Goal: Task Accomplishment & Management: Manage account settings

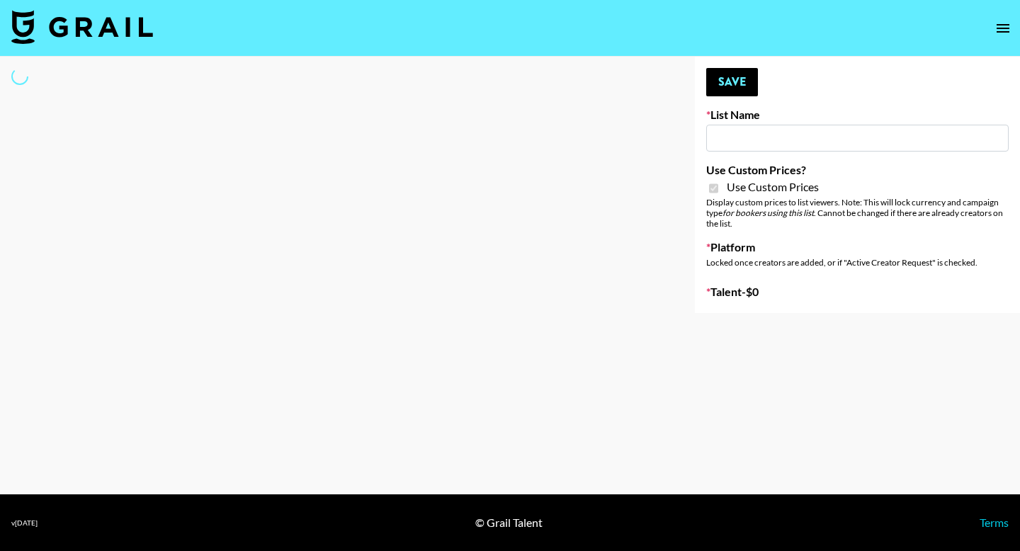
select select "Brand"
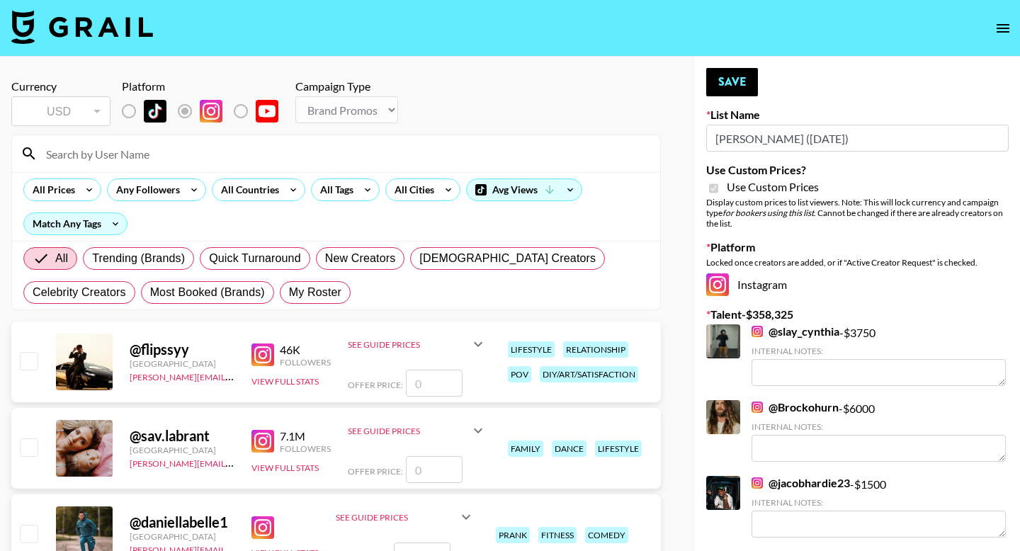
type input "[PERSON_NAME] ([DATE])"
checkbox input "true"
click at [304, 298] on span "My Roster" at bounding box center [315, 292] width 52 height 17
click at [289, 293] on input "My Roster" at bounding box center [289, 293] width 0 height 0
radio input "true"
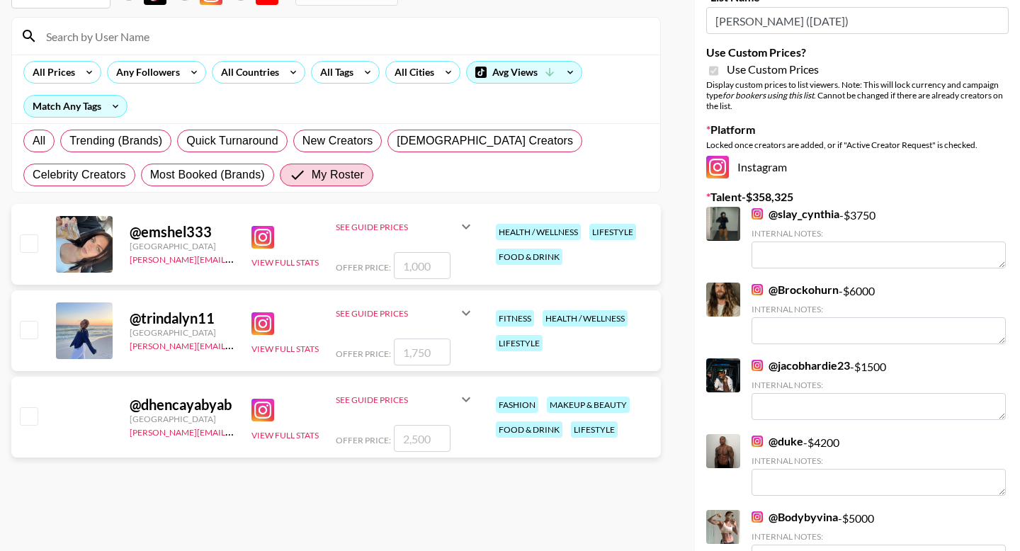
scroll to position [119, 0]
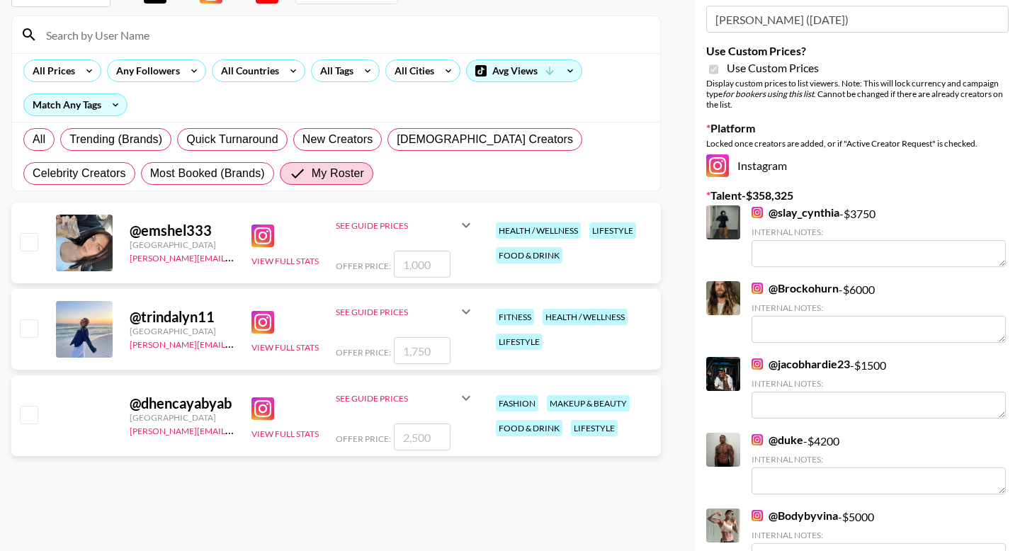
click at [31, 320] on input "checkbox" at bounding box center [28, 328] width 17 height 17
checkbox input "true"
type input "1750"
click at [31, 236] on input "checkbox" at bounding box center [28, 241] width 17 height 17
checkbox input "true"
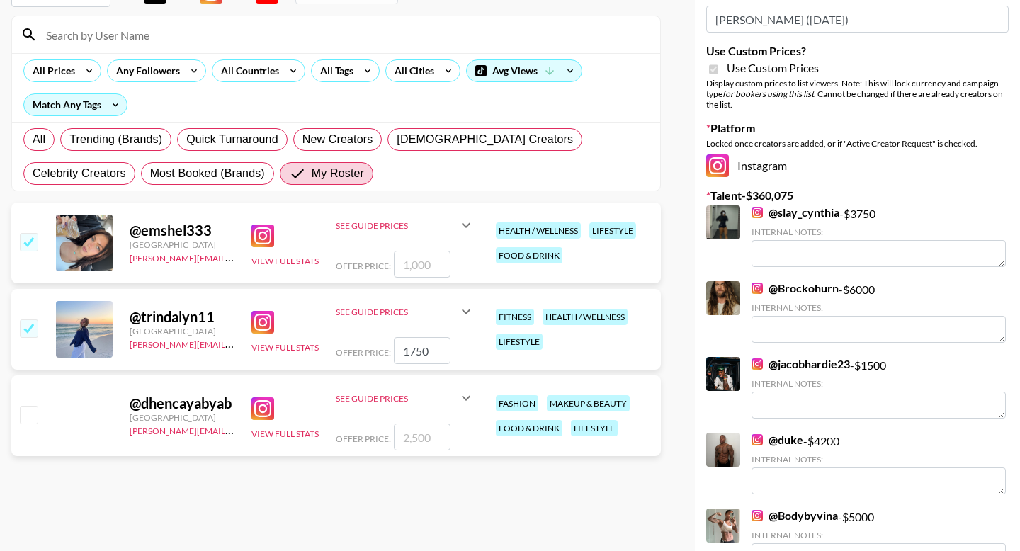
type input "1000"
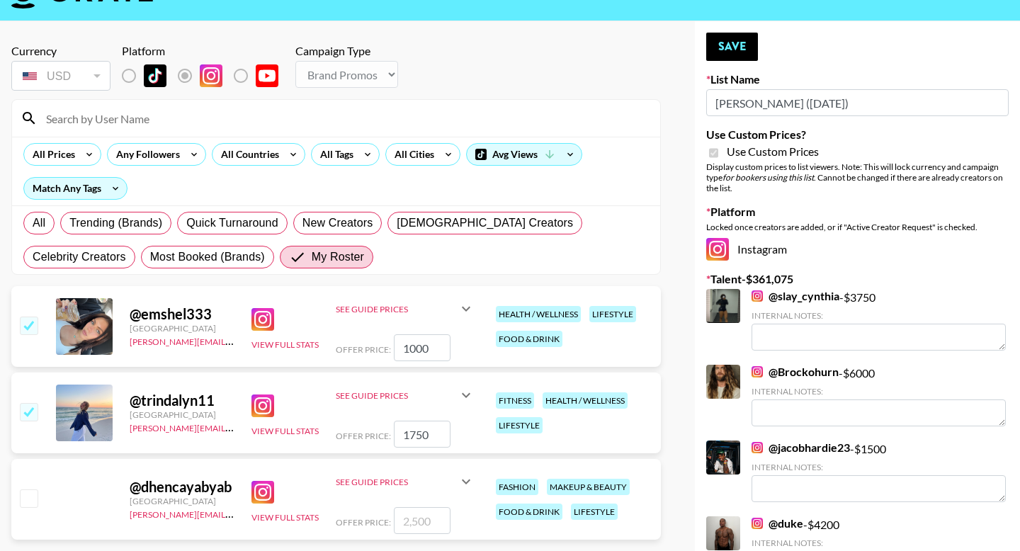
scroll to position [2, 0]
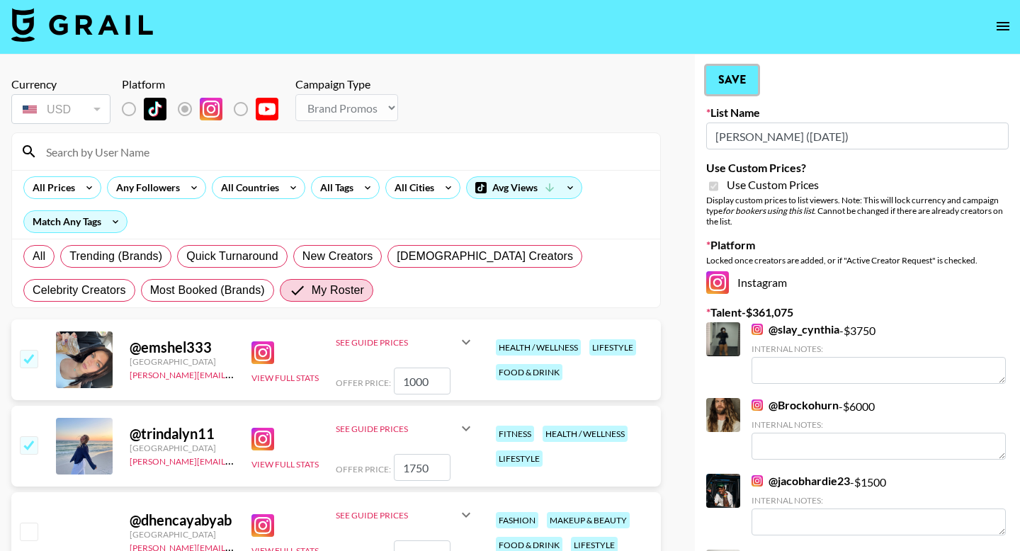
click at [731, 78] on button "Save" at bounding box center [732, 80] width 52 height 28
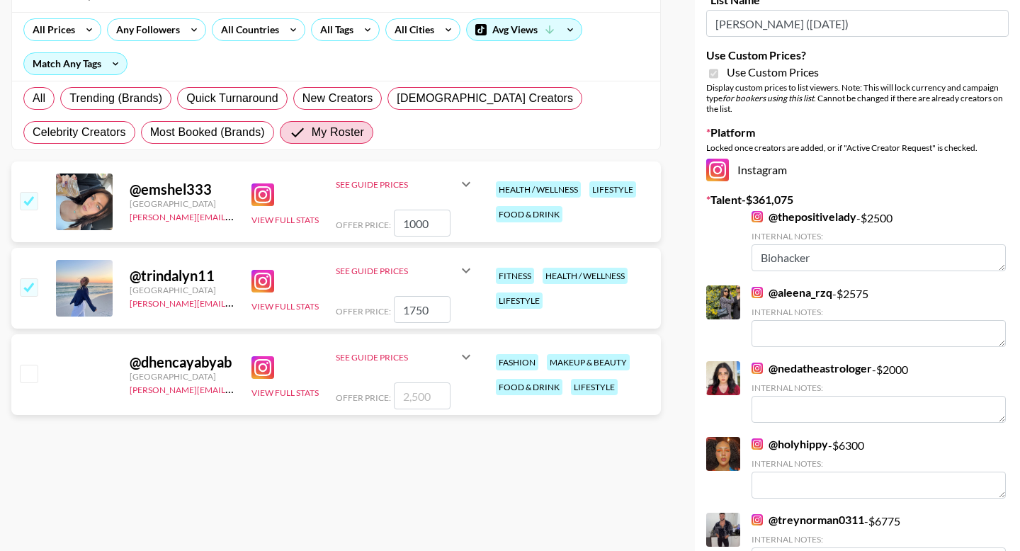
scroll to position [935, 0]
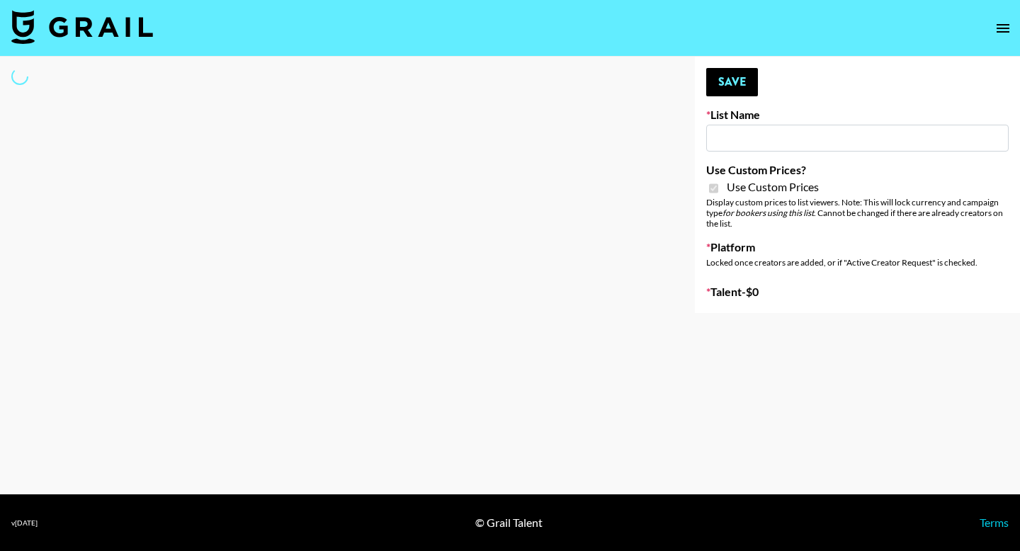
select select "Brand"
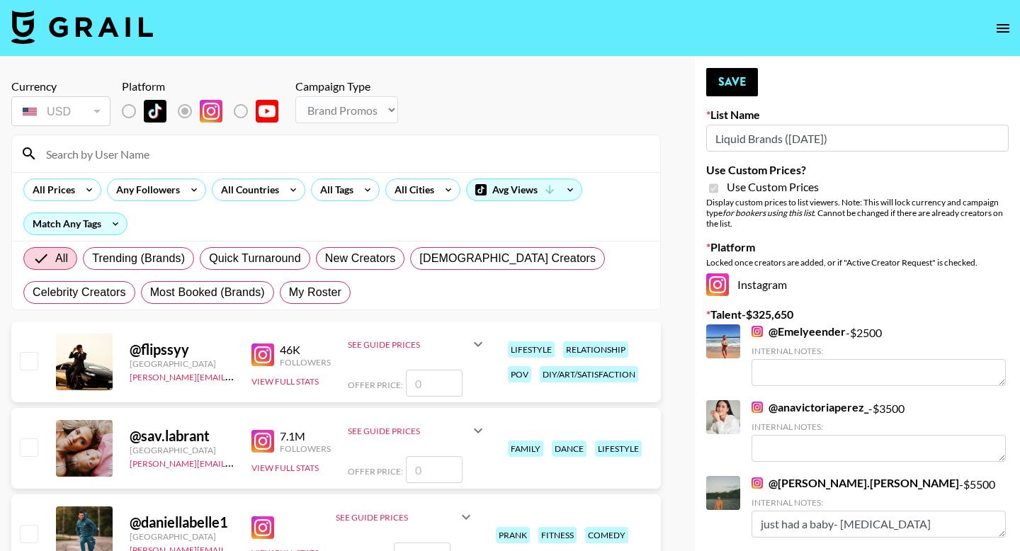
type input "Liquid Brands ([DATE])"
checkbox input "true"
click at [325, 291] on span "My Roster" at bounding box center [315, 292] width 52 height 17
click at [289, 293] on input "My Roster" at bounding box center [289, 293] width 0 height 0
radio input "true"
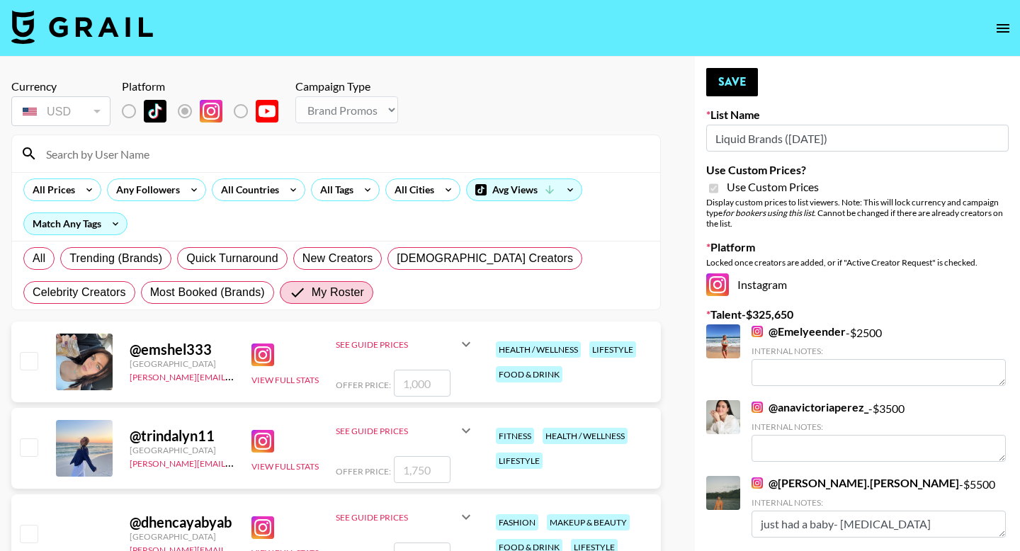
scroll to position [26, 0]
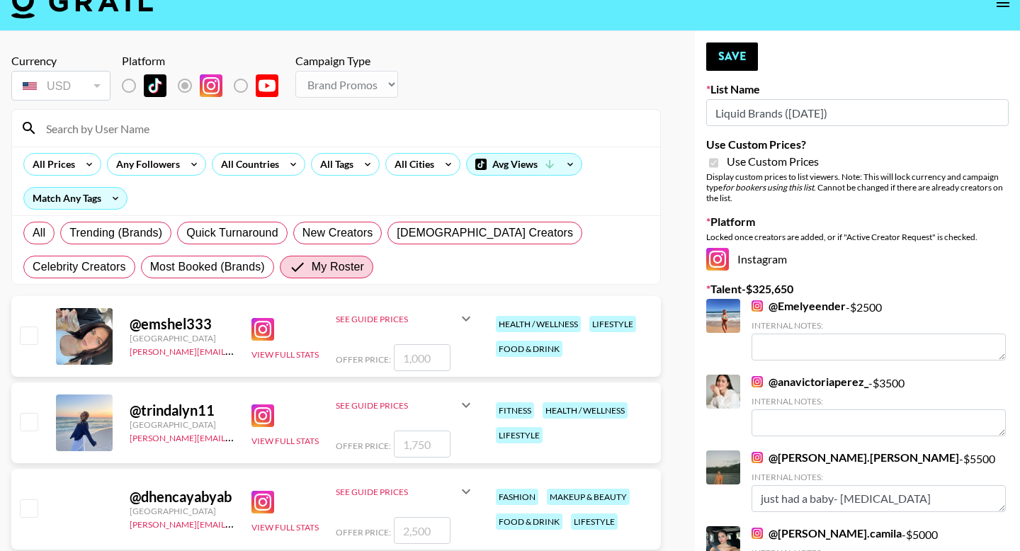
click at [29, 413] on input "checkbox" at bounding box center [28, 421] width 17 height 17
checkbox input "true"
type input "1750"
click at [31, 336] on input "checkbox" at bounding box center [28, 335] width 17 height 17
checkbox input "true"
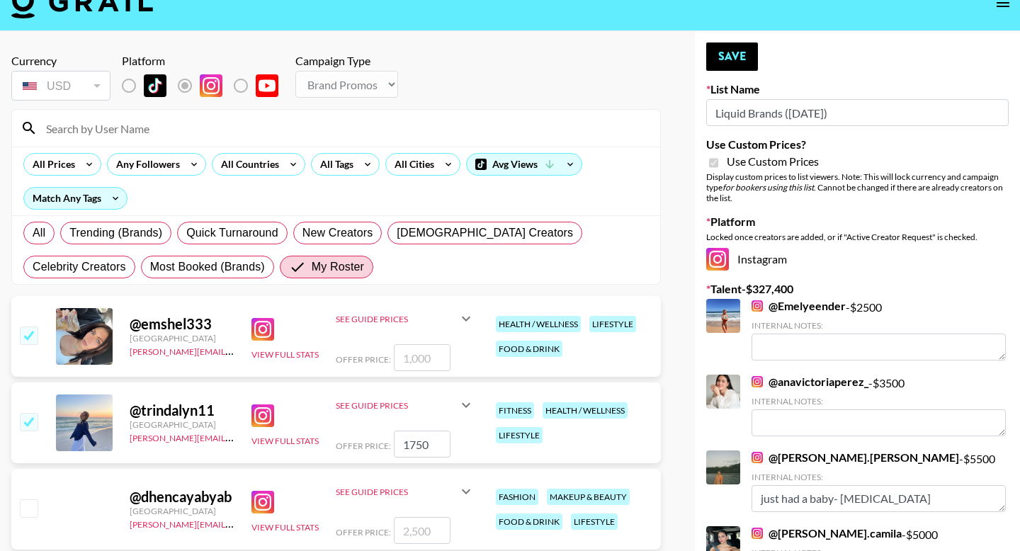
type input "1000"
click at [27, 424] on input "checkbox" at bounding box center [28, 421] width 17 height 17
checkbox input "false"
click at [758, 59] on button "Save" at bounding box center [732, 57] width 52 height 28
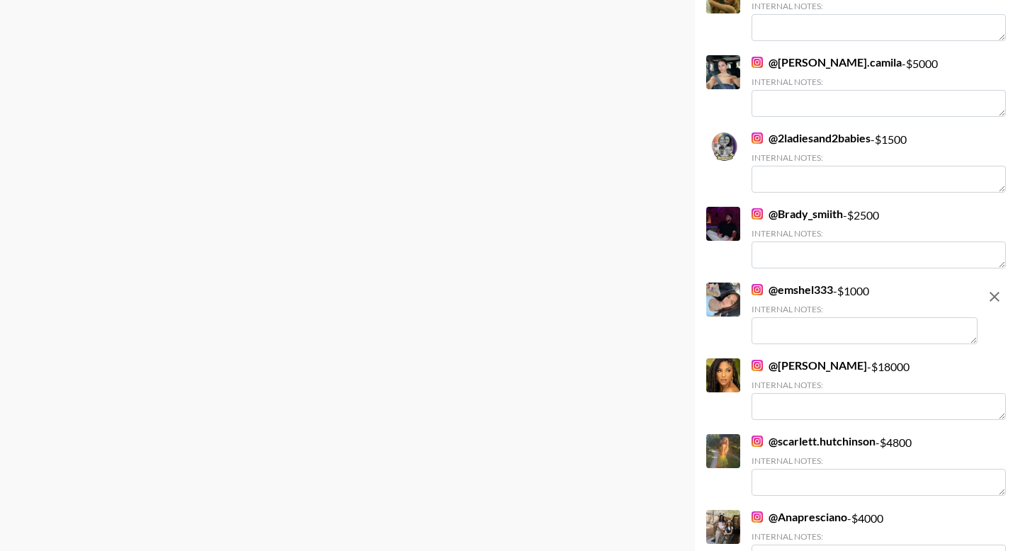
scroll to position [74, 0]
